Goal: Information Seeking & Learning: Understand process/instructions

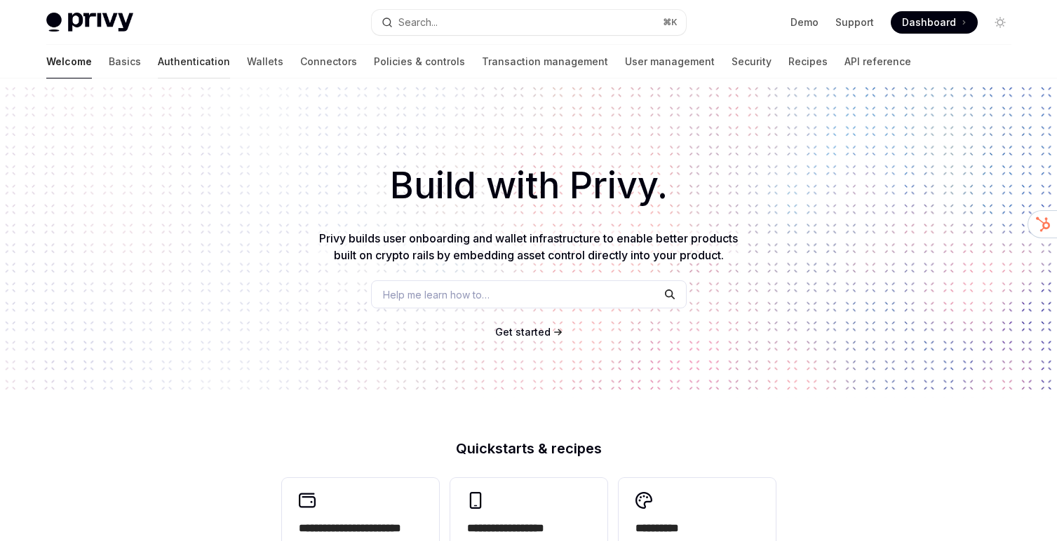
click at [158, 65] on link "Authentication" at bounding box center [194, 62] width 72 height 34
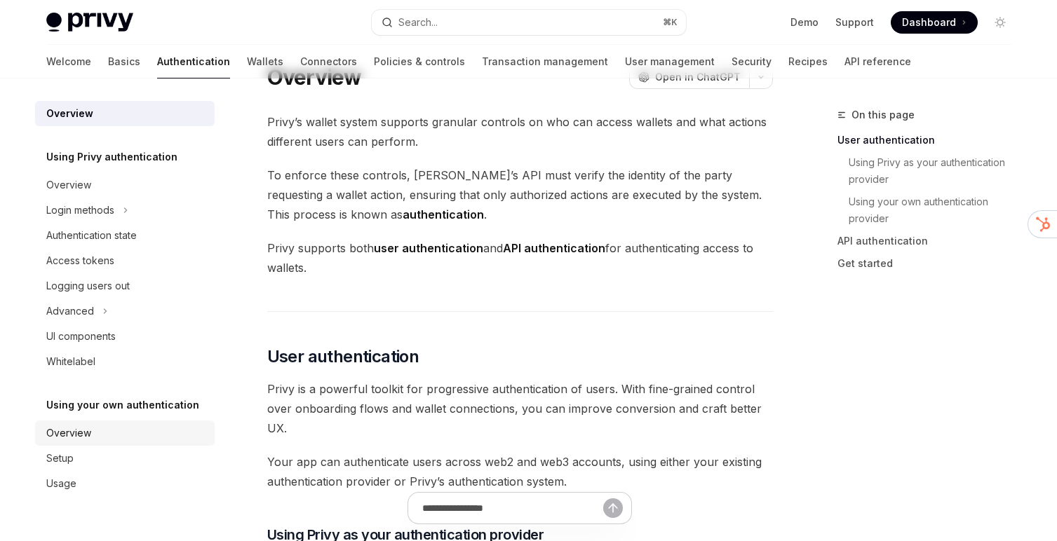
scroll to position [46, 0]
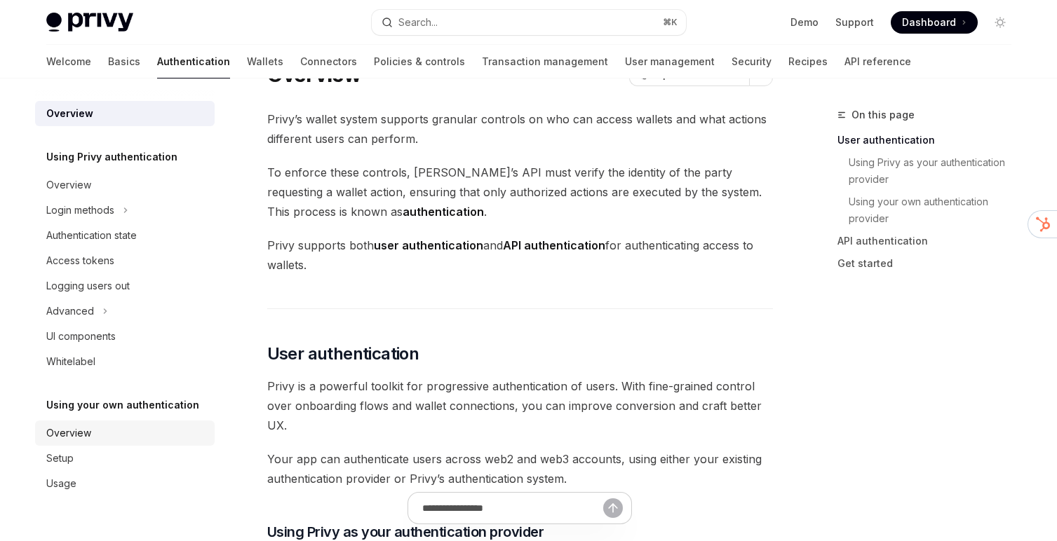
click at [106, 426] on div "Overview" at bounding box center [126, 433] width 160 height 17
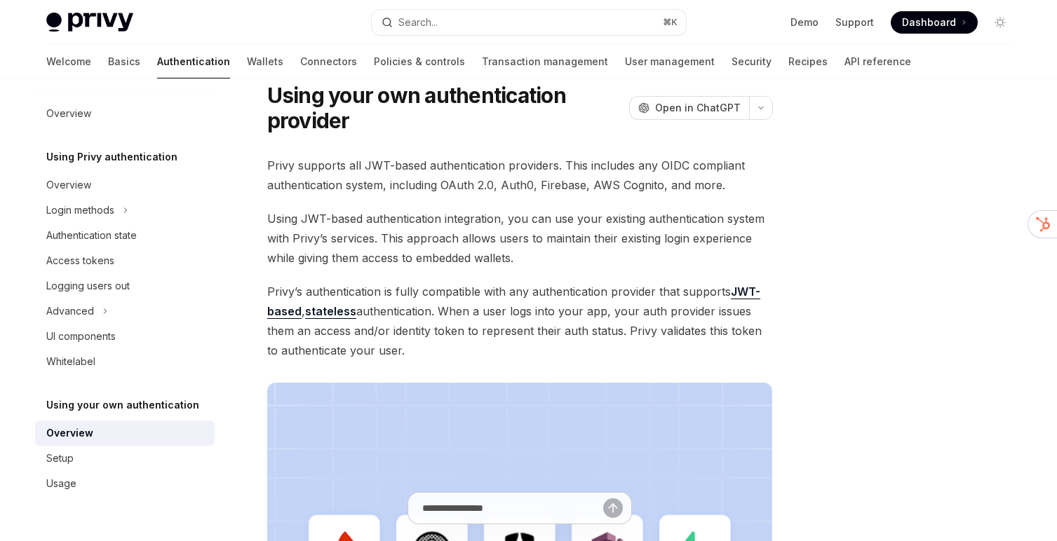
click at [518, 149] on div "Using your own authentication Using your own authentication provider OpenAI Ope…" at bounding box center [388, 515] width 774 height 910
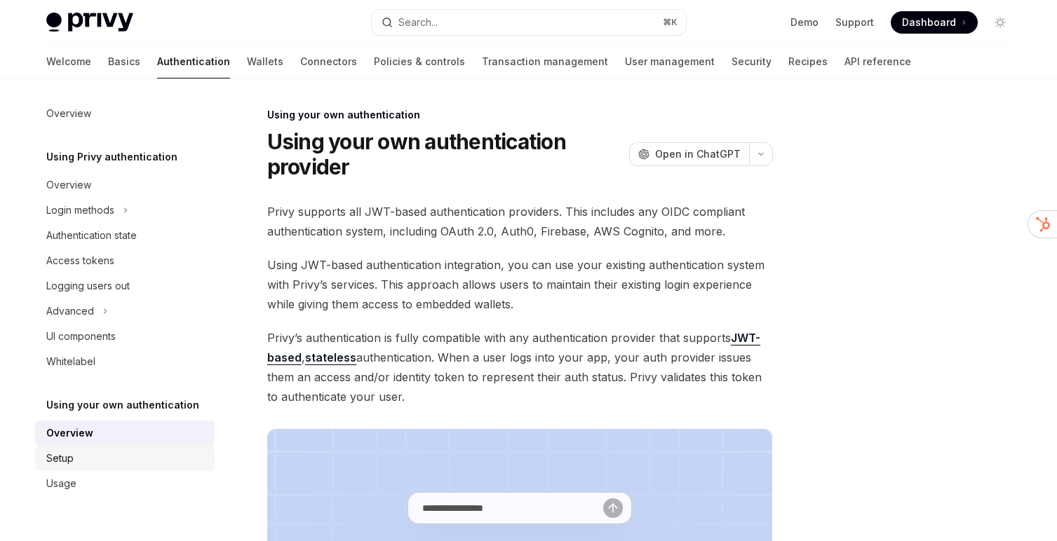
click at [197, 463] on div "Setup" at bounding box center [126, 458] width 160 height 17
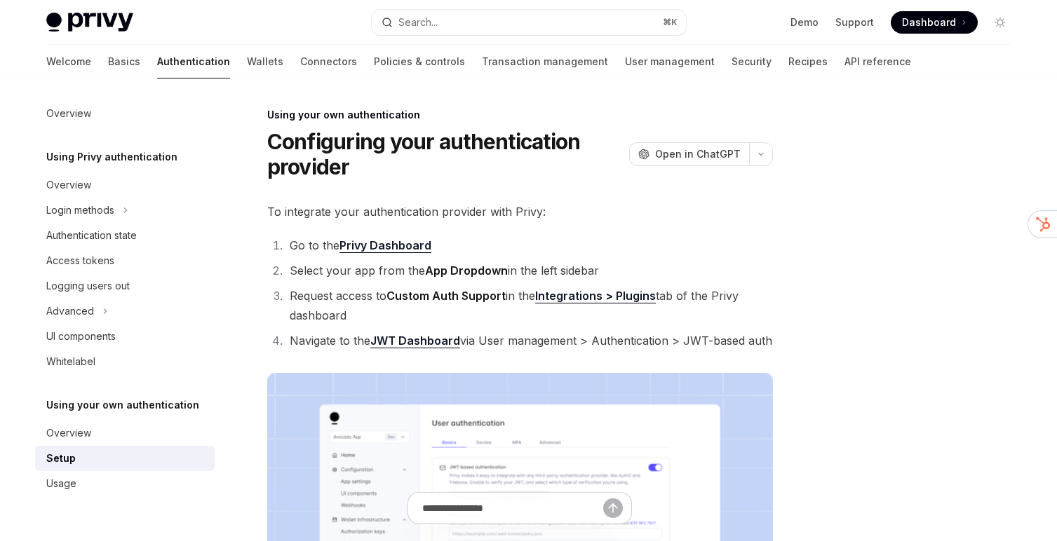
type textarea "*"
click at [610, 22] on button "Search... ⌘ K" at bounding box center [529, 22] width 314 height 25
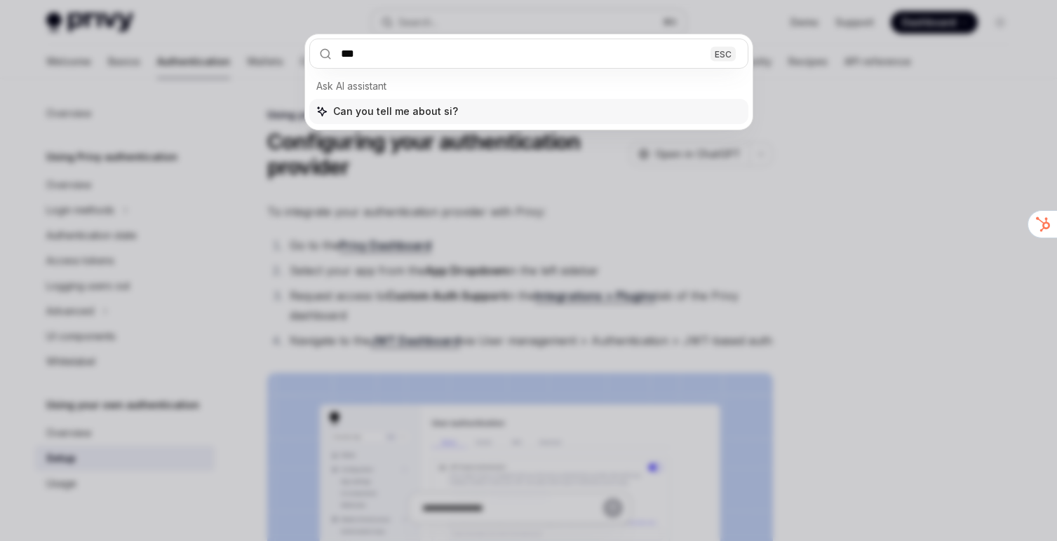
type input "****"
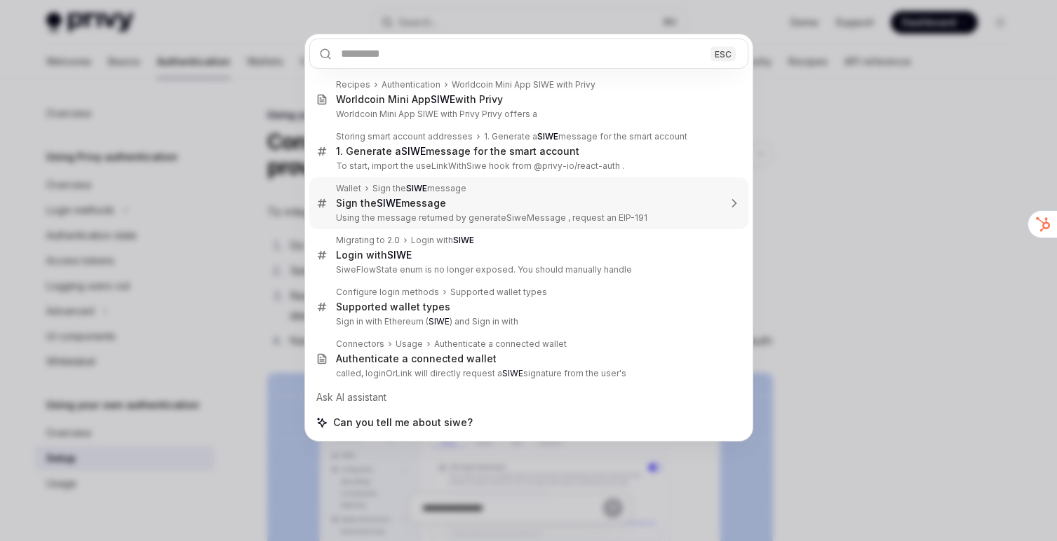
type textarea "*"
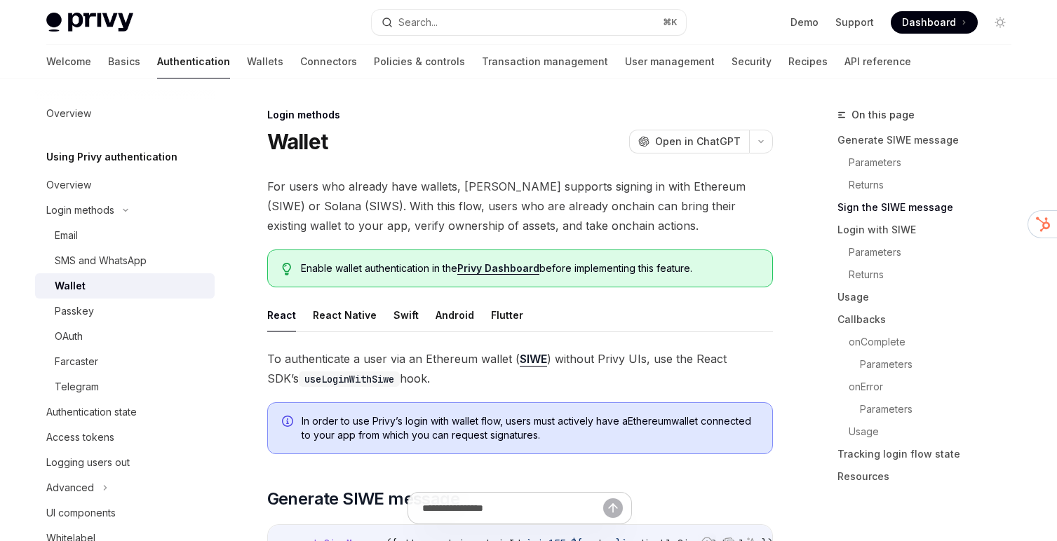
scroll to position [899, 0]
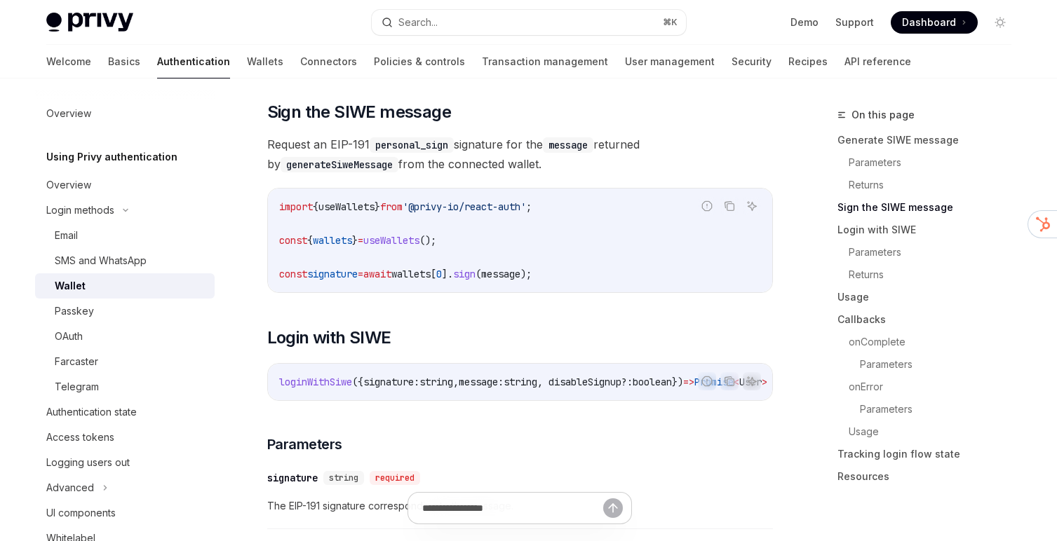
drag, startPoint x: 558, startPoint y: 99, endPoint x: 562, endPoint y: 179, distance: 80.1
click at [562, 174] on span "Request an EIP-191 personal_sign signature for the message returned by generate…" at bounding box center [520, 154] width 506 height 39
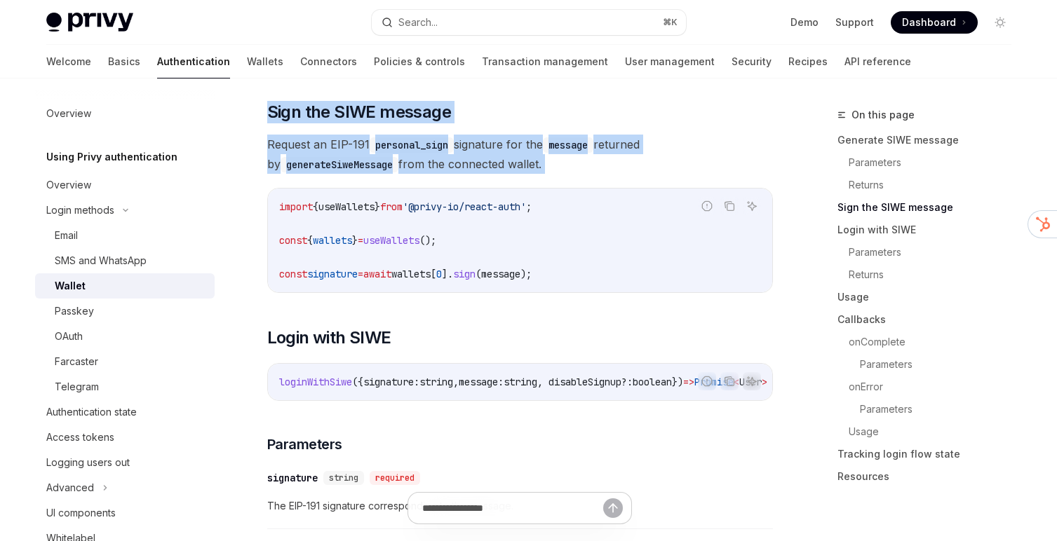
drag, startPoint x: 563, startPoint y: 180, endPoint x: 563, endPoint y: 105, distance: 74.3
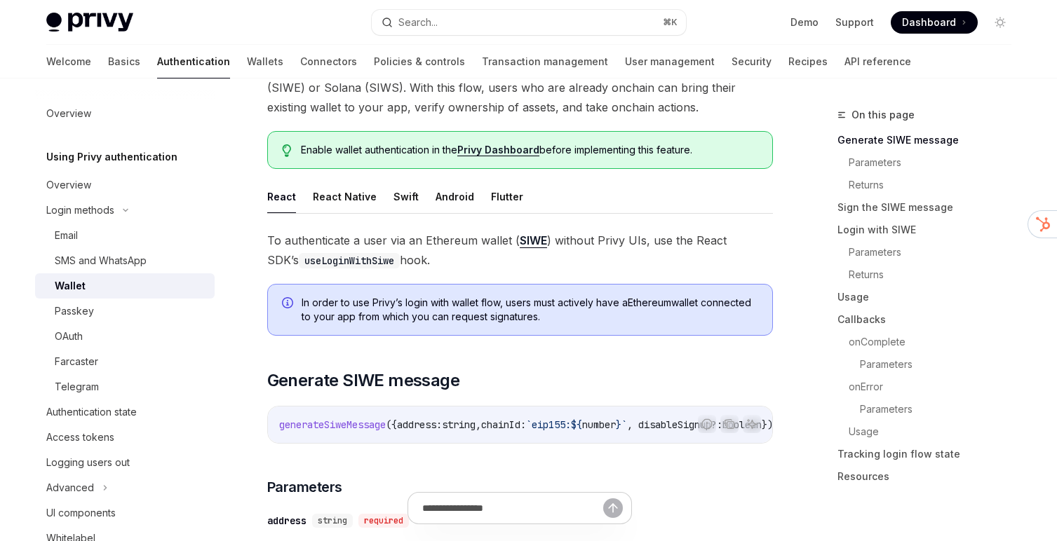
scroll to position [0, 0]
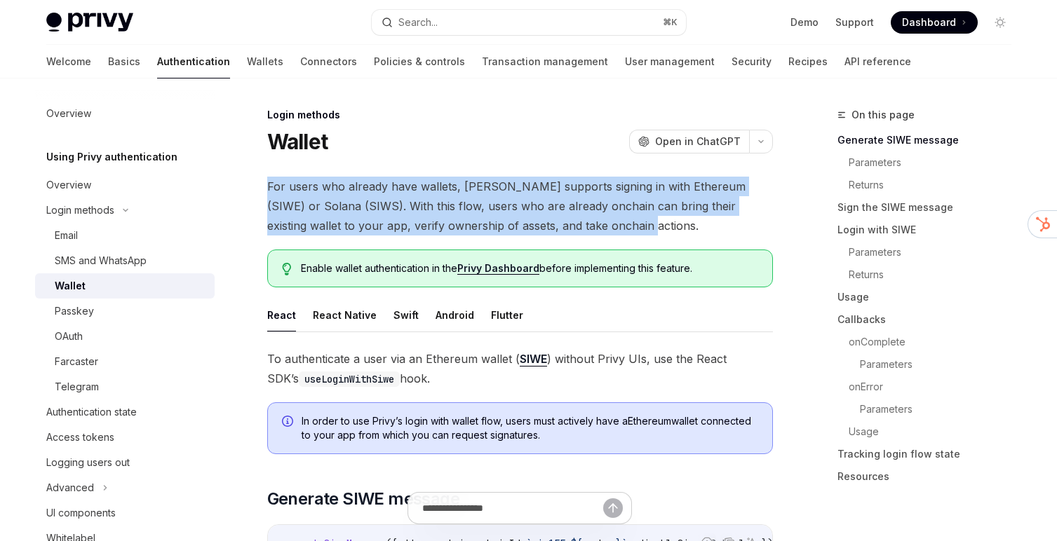
drag, startPoint x: 648, startPoint y: 169, endPoint x: 647, endPoint y: 226, distance: 56.8
click at [647, 226] on span "For users who already have wallets, [PERSON_NAME] supports signing in with Ethe…" at bounding box center [520, 206] width 506 height 59
drag, startPoint x: 647, startPoint y: 236, endPoint x: 666, endPoint y: 162, distance: 76.0
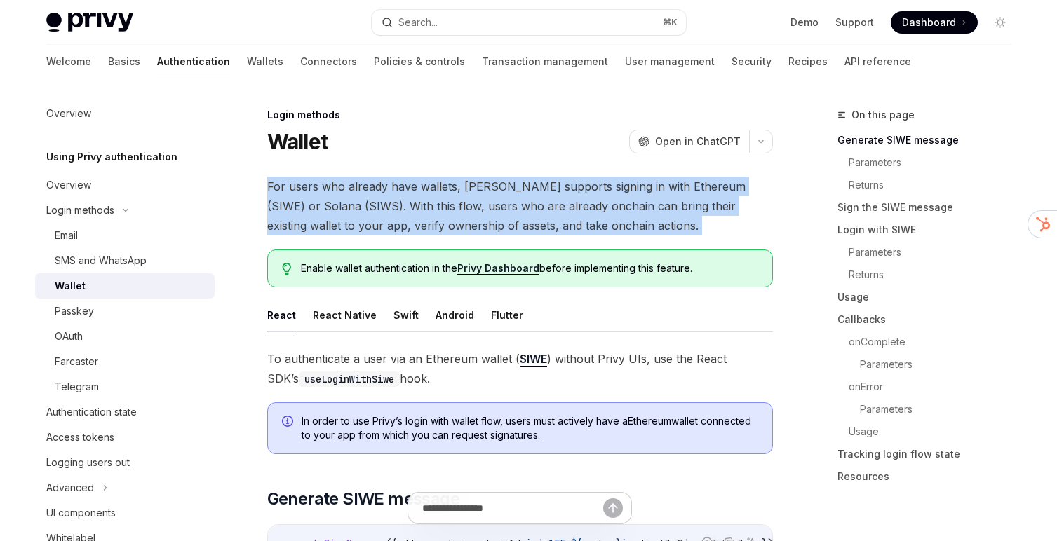
drag, startPoint x: 666, startPoint y: 162, endPoint x: 656, endPoint y: 220, distance: 58.3
click at [656, 220] on span "For users who already have wallets, [PERSON_NAME] supports signing in with Ethe…" at bounding box center [520, 206] width 506 height 59
drag, startPoint x: 656, startPoint y: 227, endPoint x: 666, endPoint y: 173, distance: 54.9
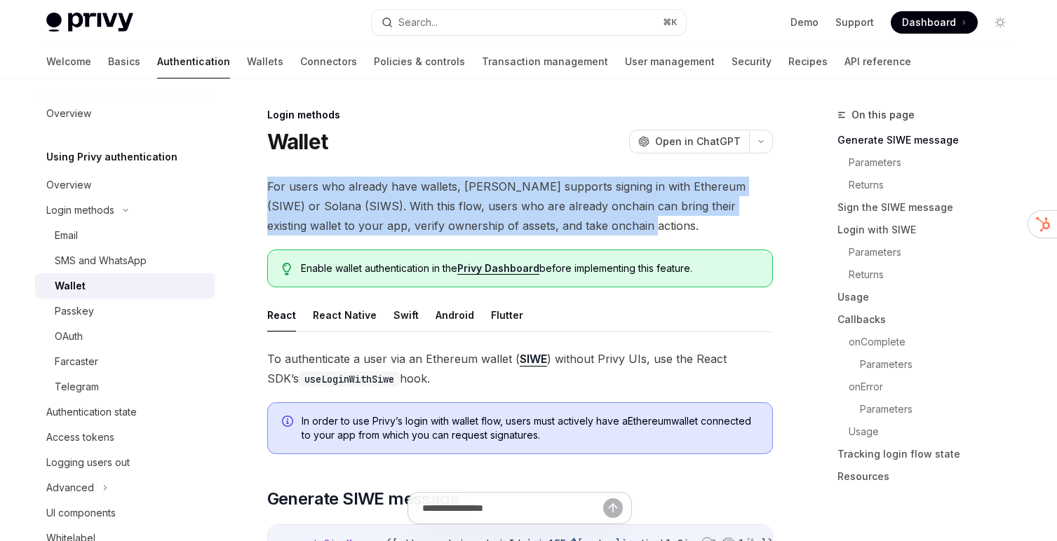
drag, startPoint x: 432, startPoint y: 384, endPoint x: 424, endPoint y: 344, distance: 40.0
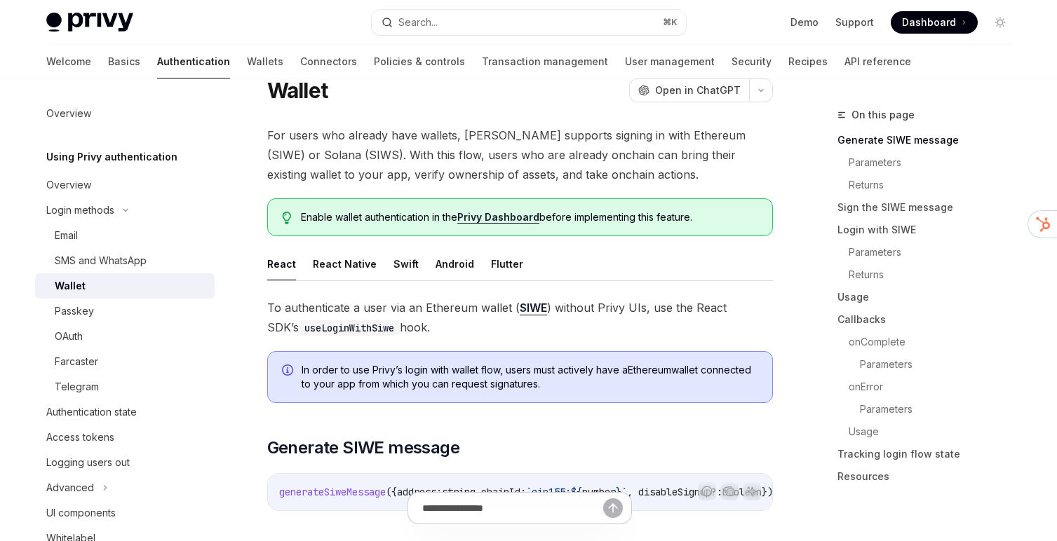
scroll to position [53, 0]
click at [421, 22] on div "Search..." at bounding box center [417, 22] width 39 height 17
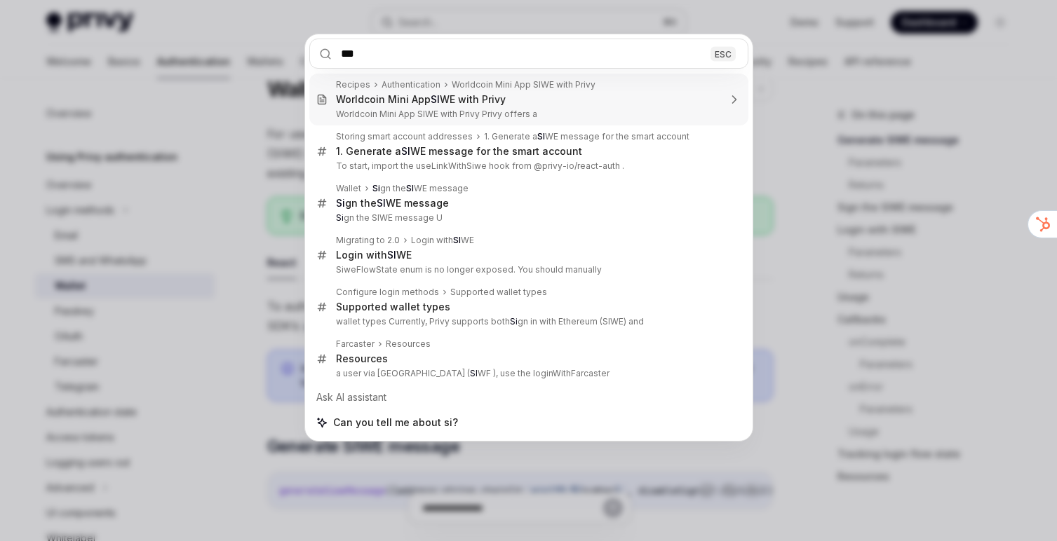
type input "****"
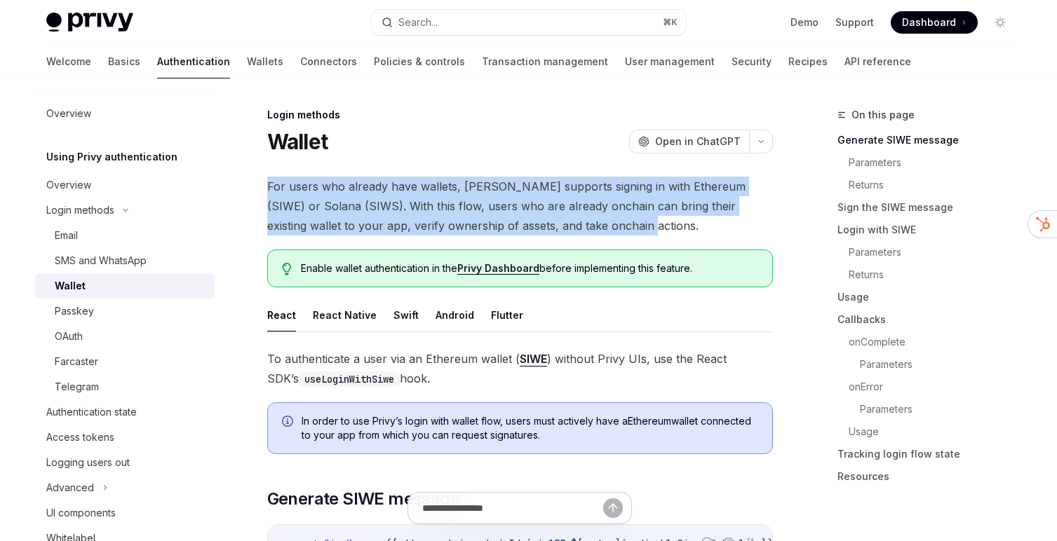
drag, startPoint x: 539, startPoint y: 166, endPoint x: 587, endPoint y: 223, distance: 74.2
click at [587, 223] on span "For users who already have wallets, [PERSON_NAME] supports signing in with Ethe…" at bounding box center [520, 206] width 506 height 59
drag, startPoint x: 587, startPoint y: 223, endPoint x: 587, endPoint y: 176, distance: 47.0
